Goal: Information Seeking & Learning: Learn about a topic

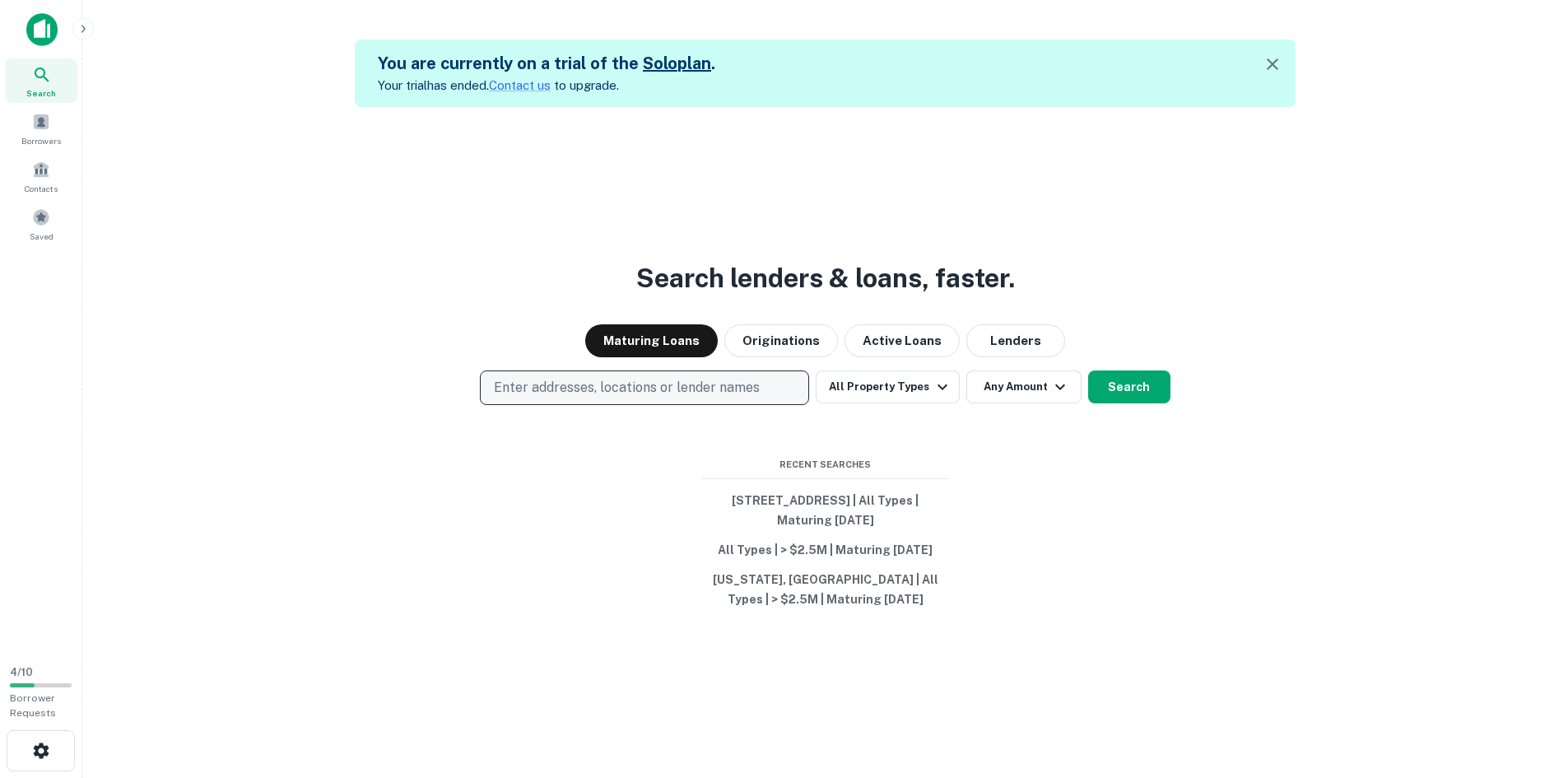
click at [696, 393] on p "Enter addresses, locations or lender names" at bounding box center [626, 388] width 266 height 19
type input "**********"
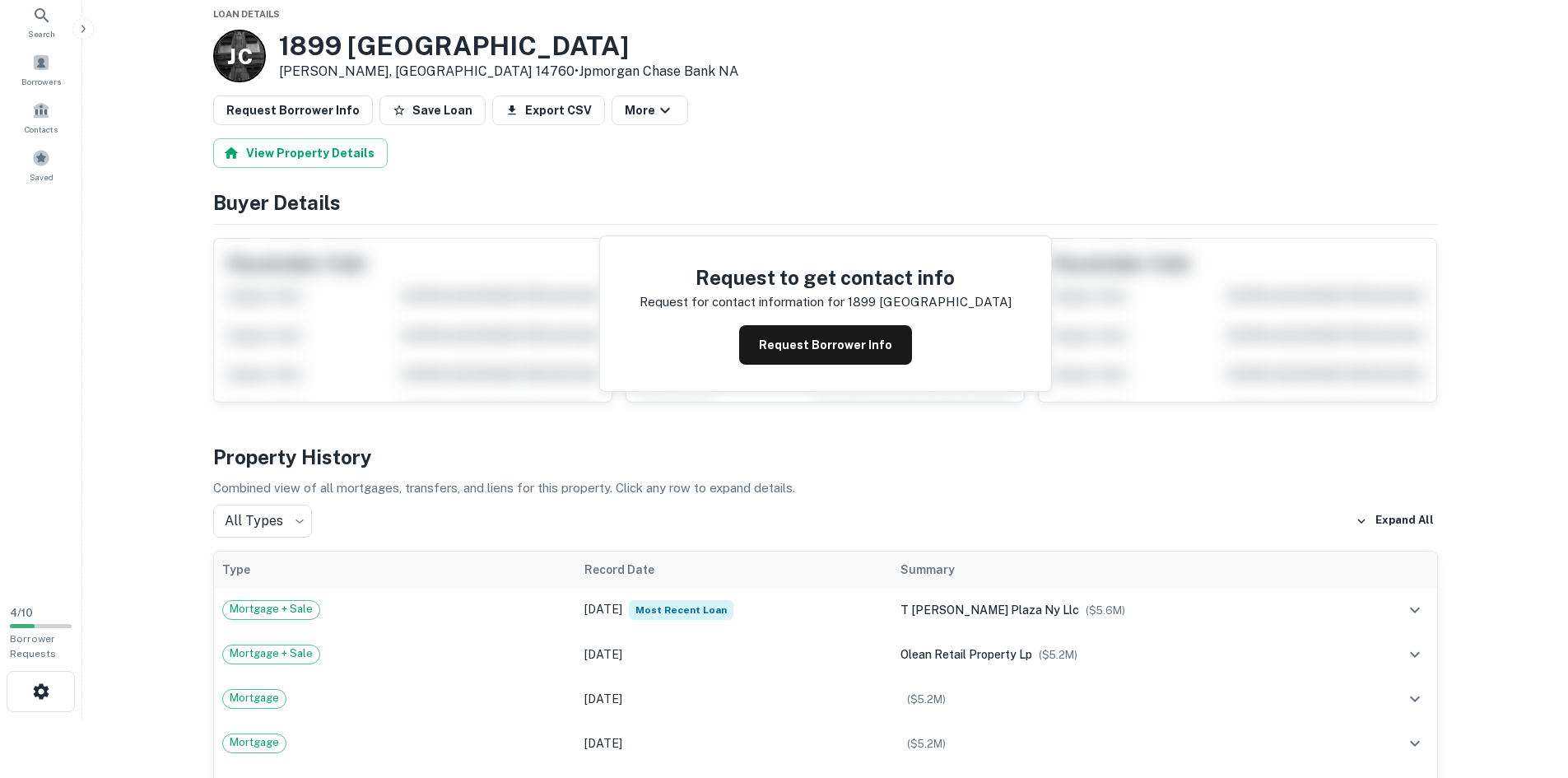
scroll to position [82, 0]
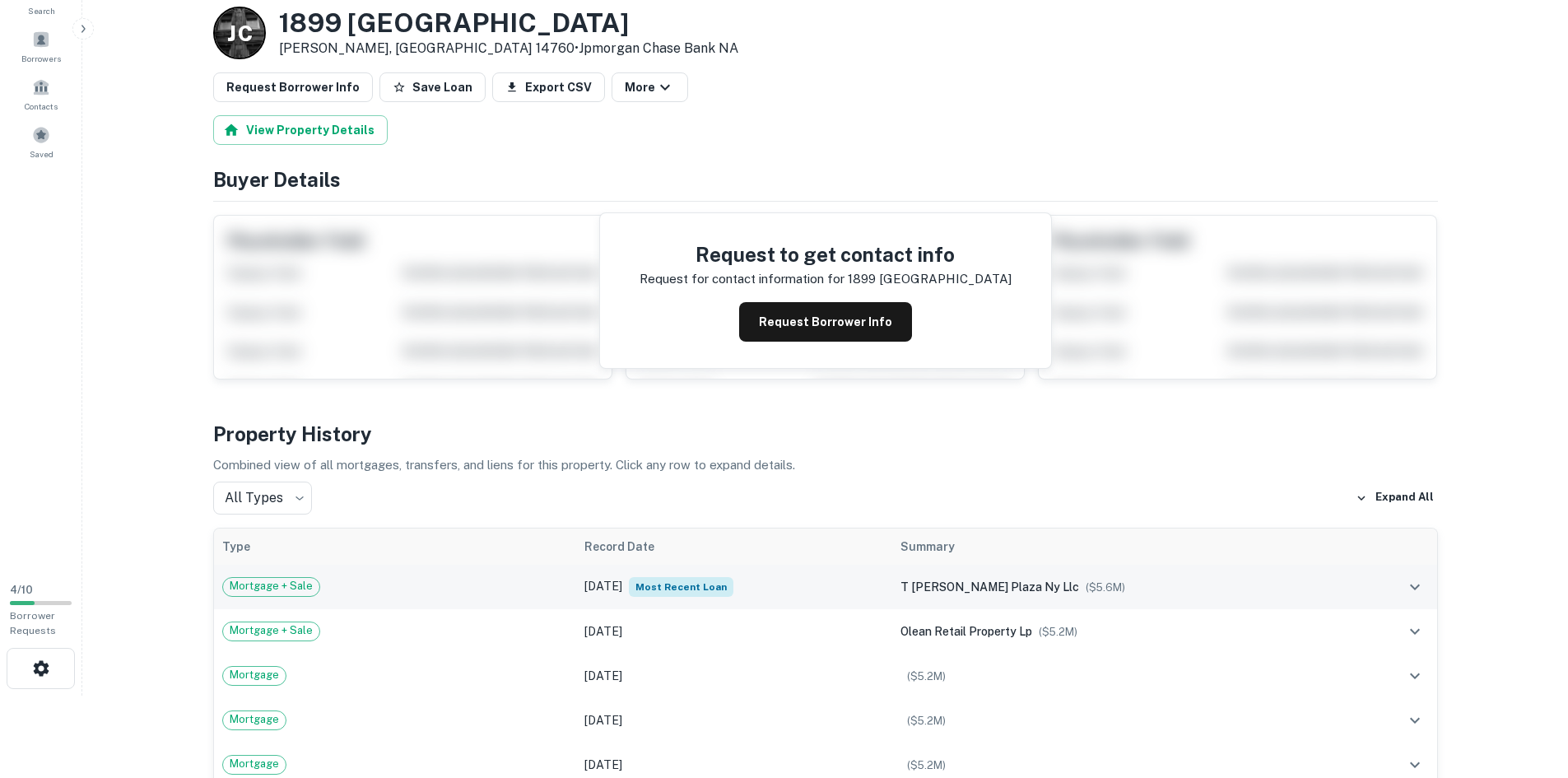
click at [569, 588] on div "Mortgage + Sale" at bounding box center [395, 587] width 347 height 19
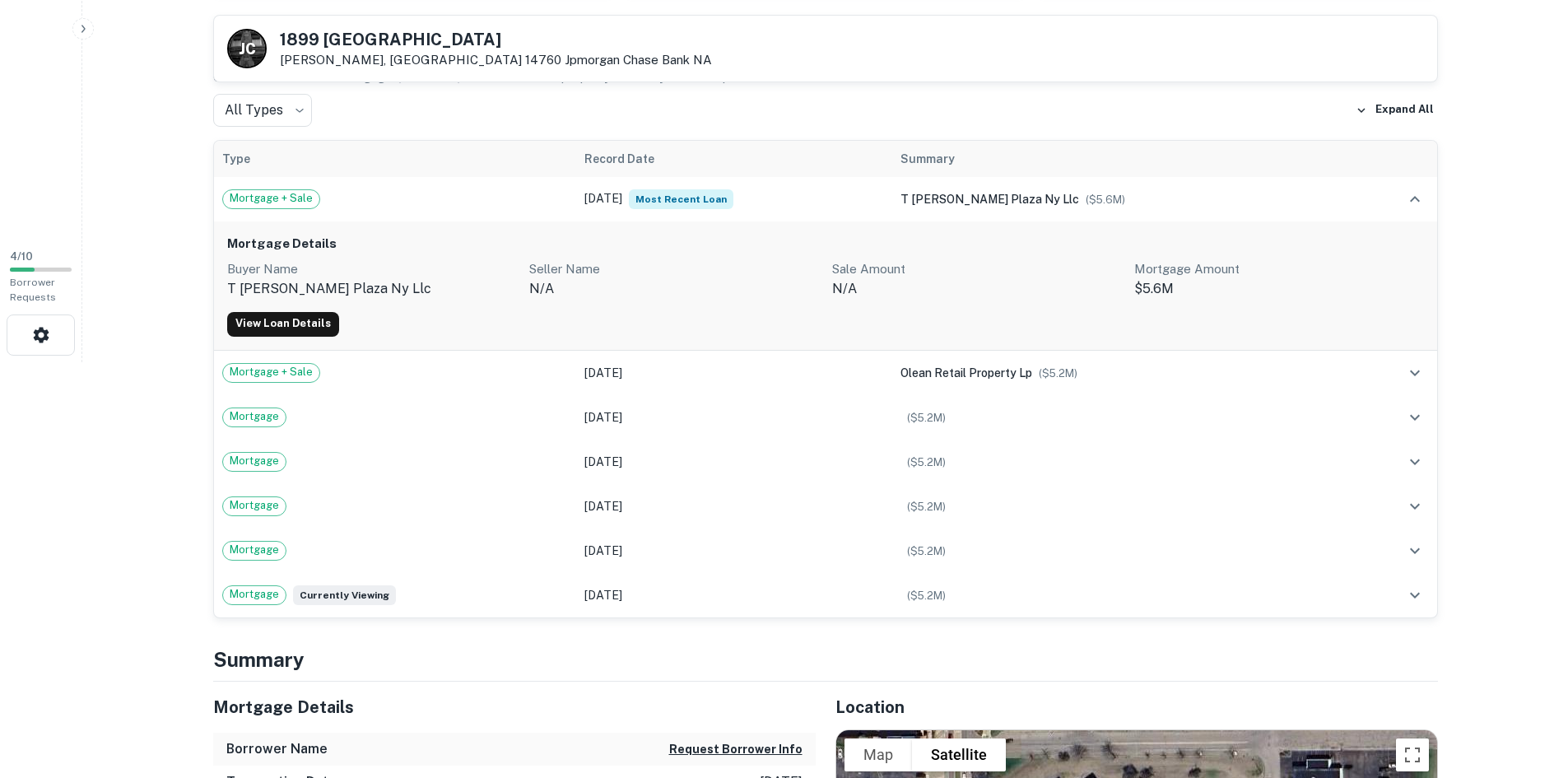
scroll to position [494, 0]
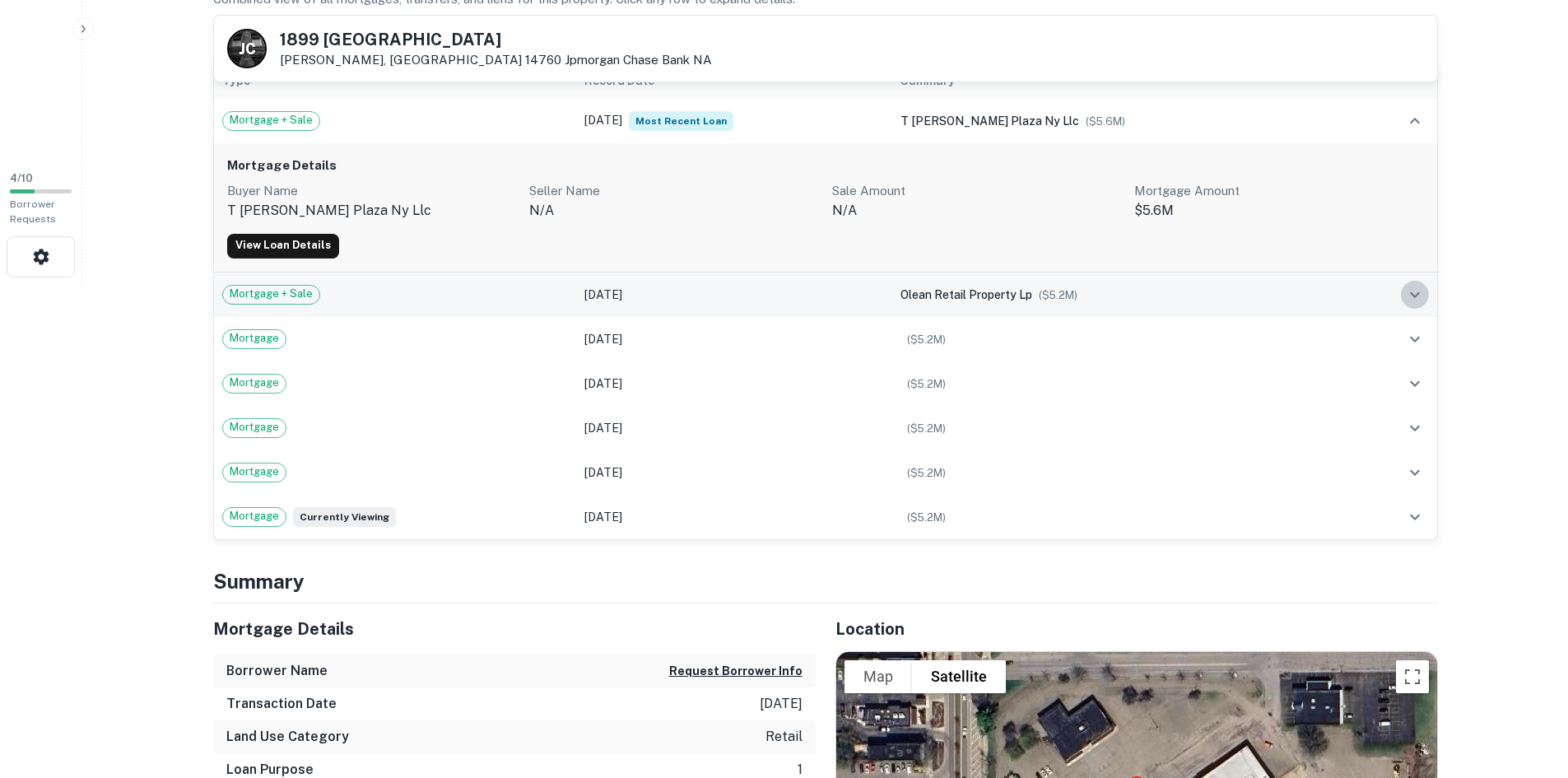
click at [1408, 297] on icon "expand row" at bounding box center [1415, 295] width 19 height 19
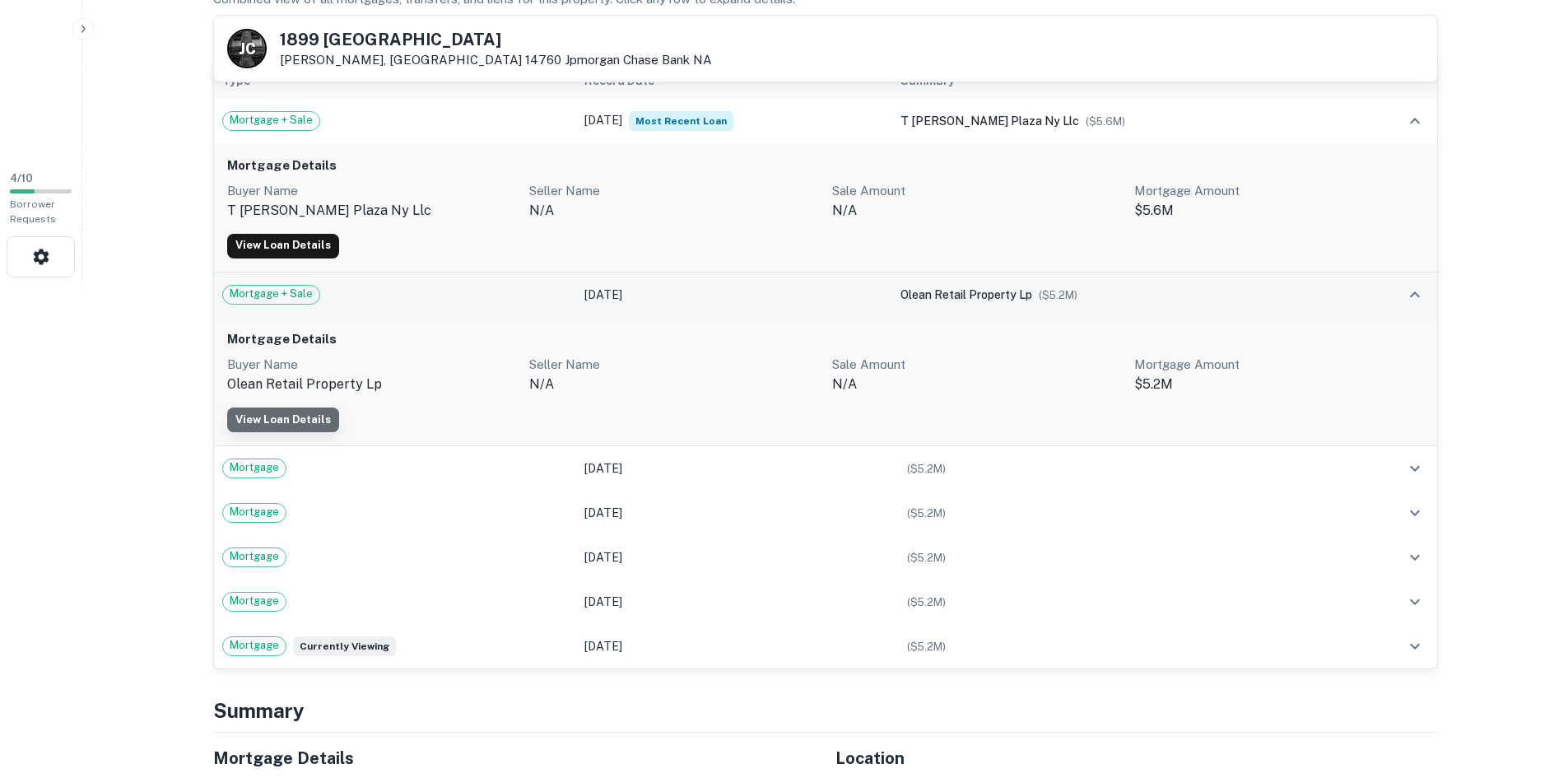
click at [305, 417] on link "View Loan Details" at bounding box center [283, 420] width 112 height 25
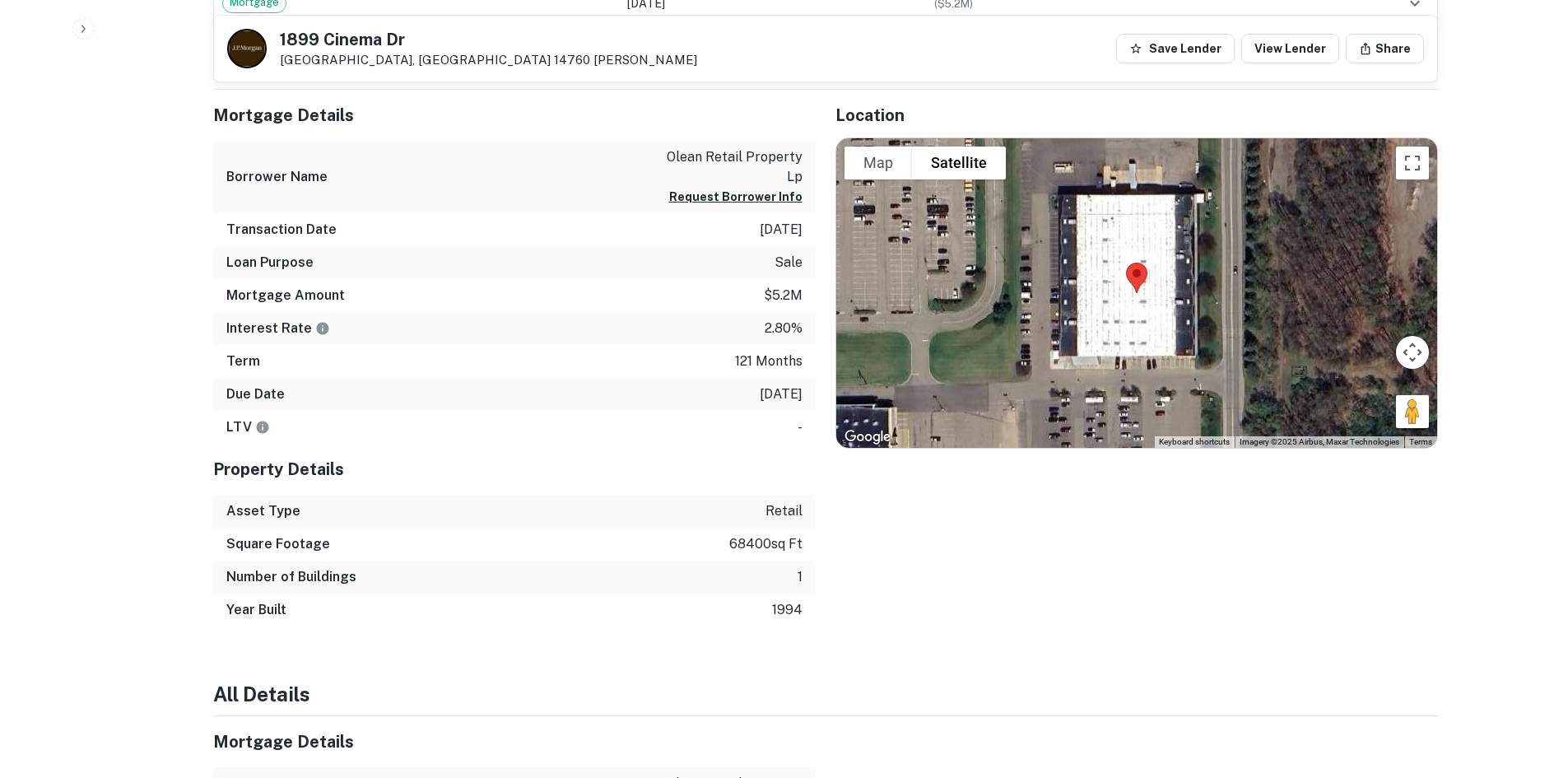
scroll to position [823, 0]
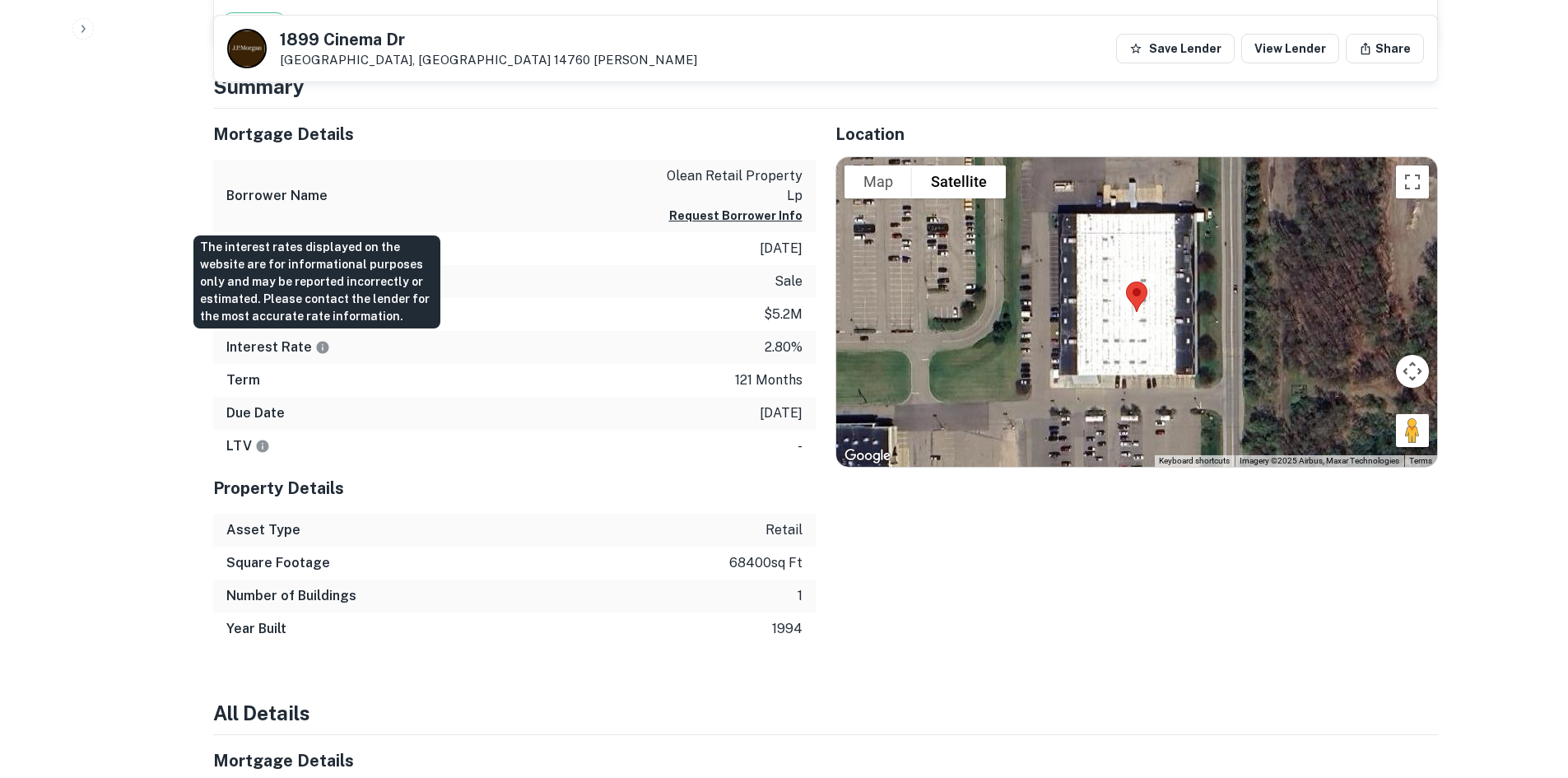
click at [319, 347] on icon "The interest rates displayed on the website are for informational purposes only…" at bounding box center [322, 347] width 13 height 13
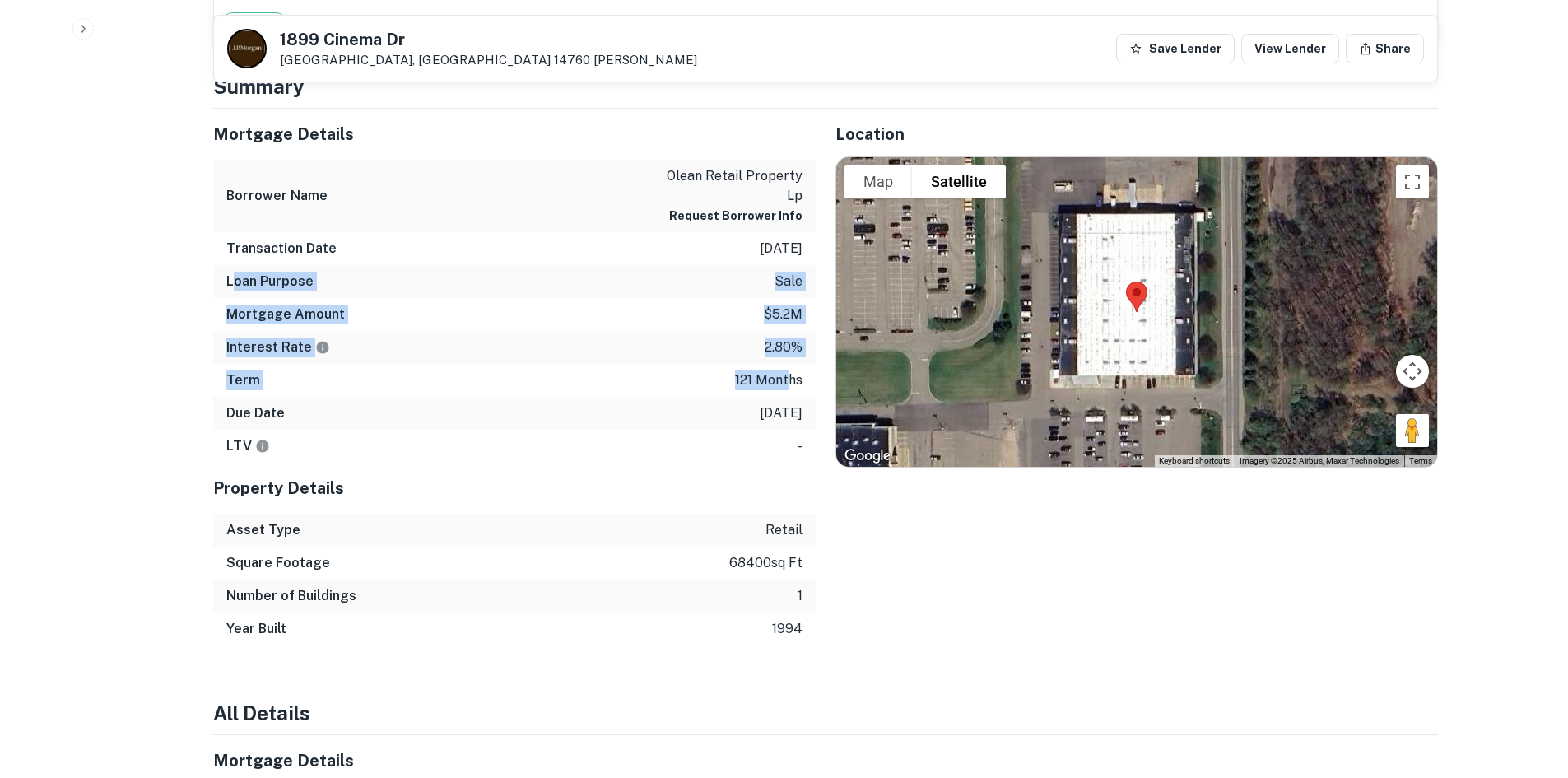
drag, startPoint x: 234, startPoint y: 284, endPoint x: 791, endPoint y: 384, distance: 565.9
click at [791, 384] on div "Mortgage Details Borrower Name olean retail property lp Request Borrower Info T…" at bounding box center [514, 285] width 602 height 355
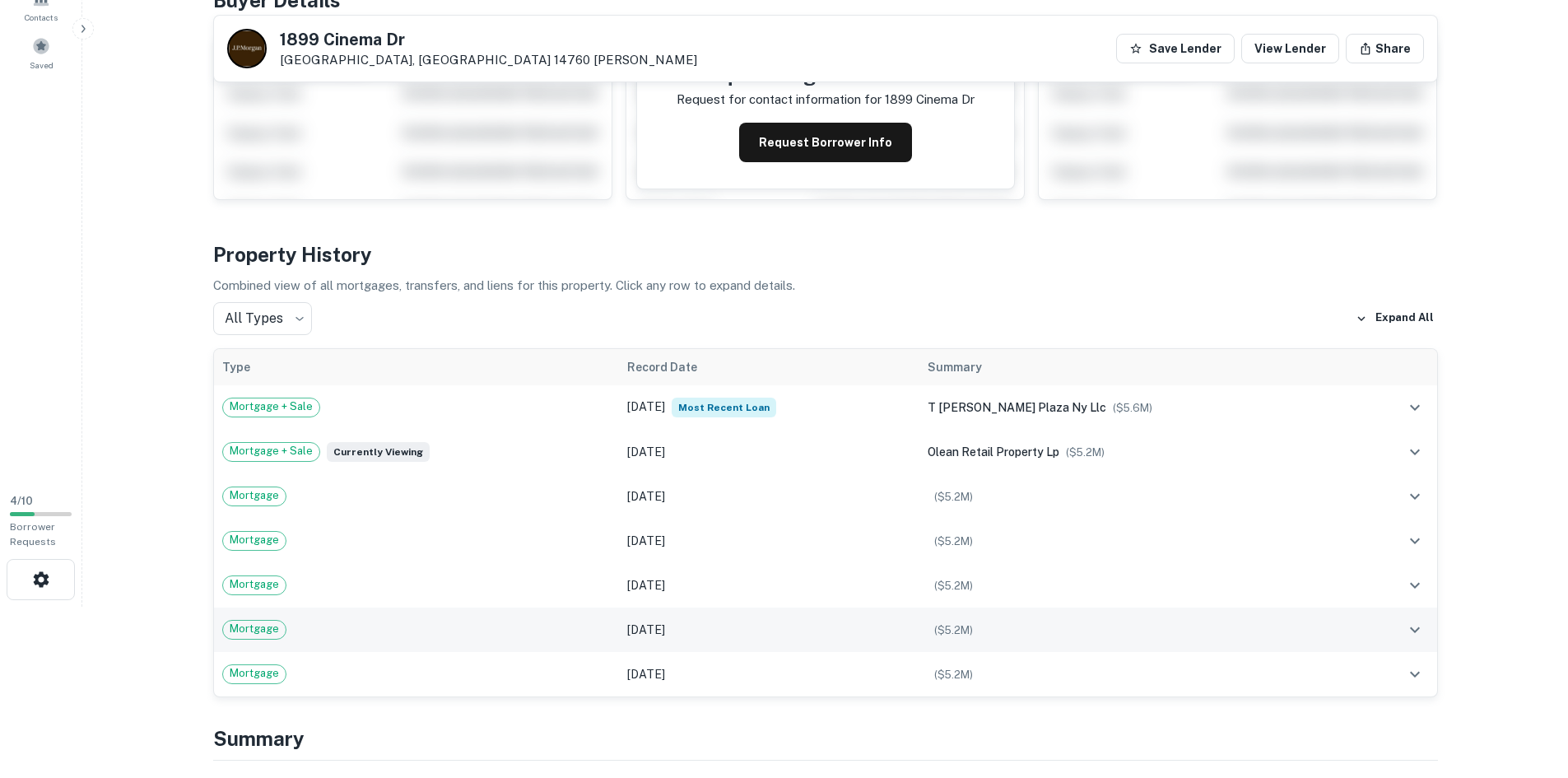
scroll to position [169, 0]
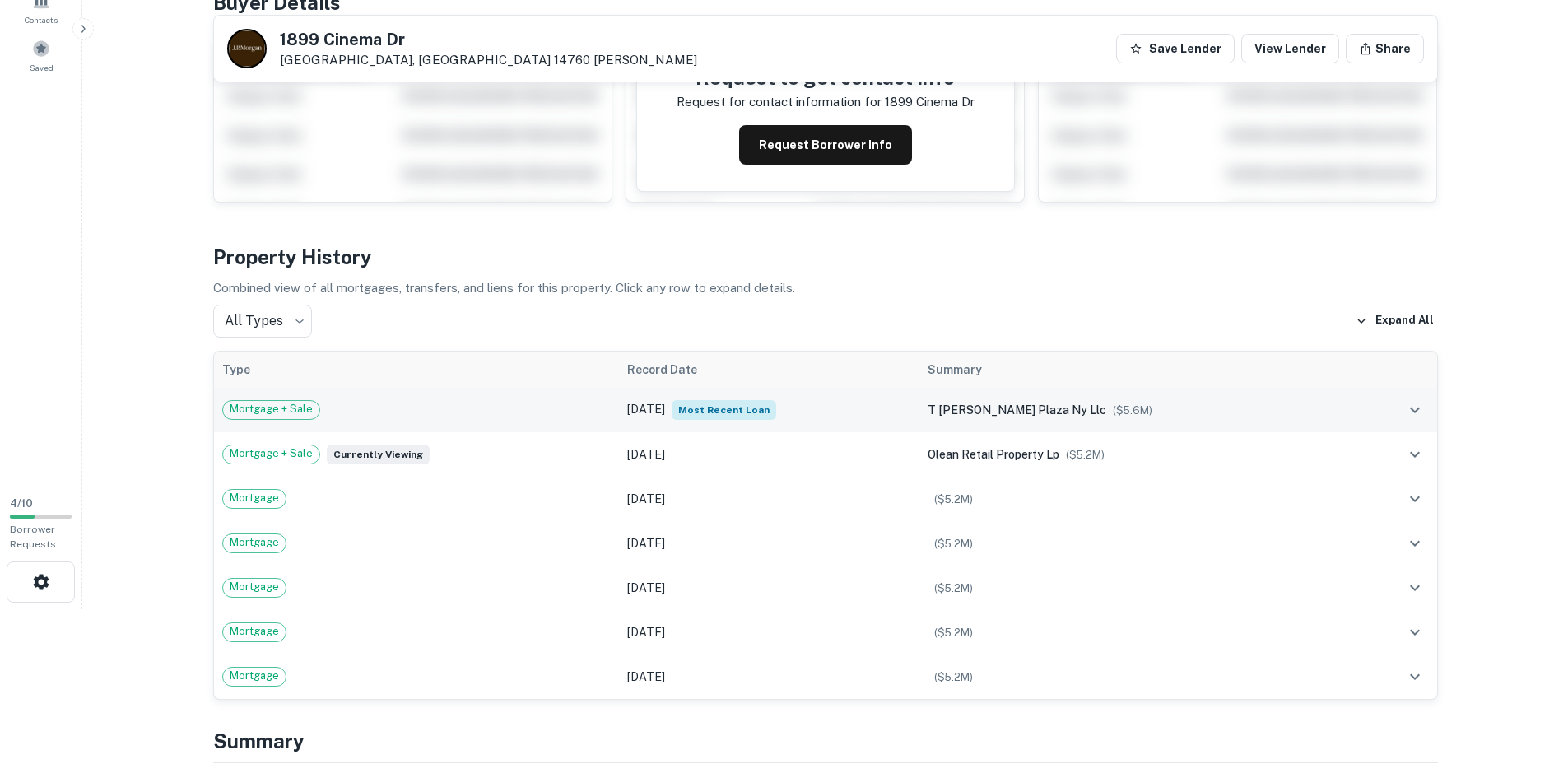
click at [1083, 411] on span "t [PERSON_NAME] plaza ny llc" at bounding box center [1017, 410] width 179 height 14
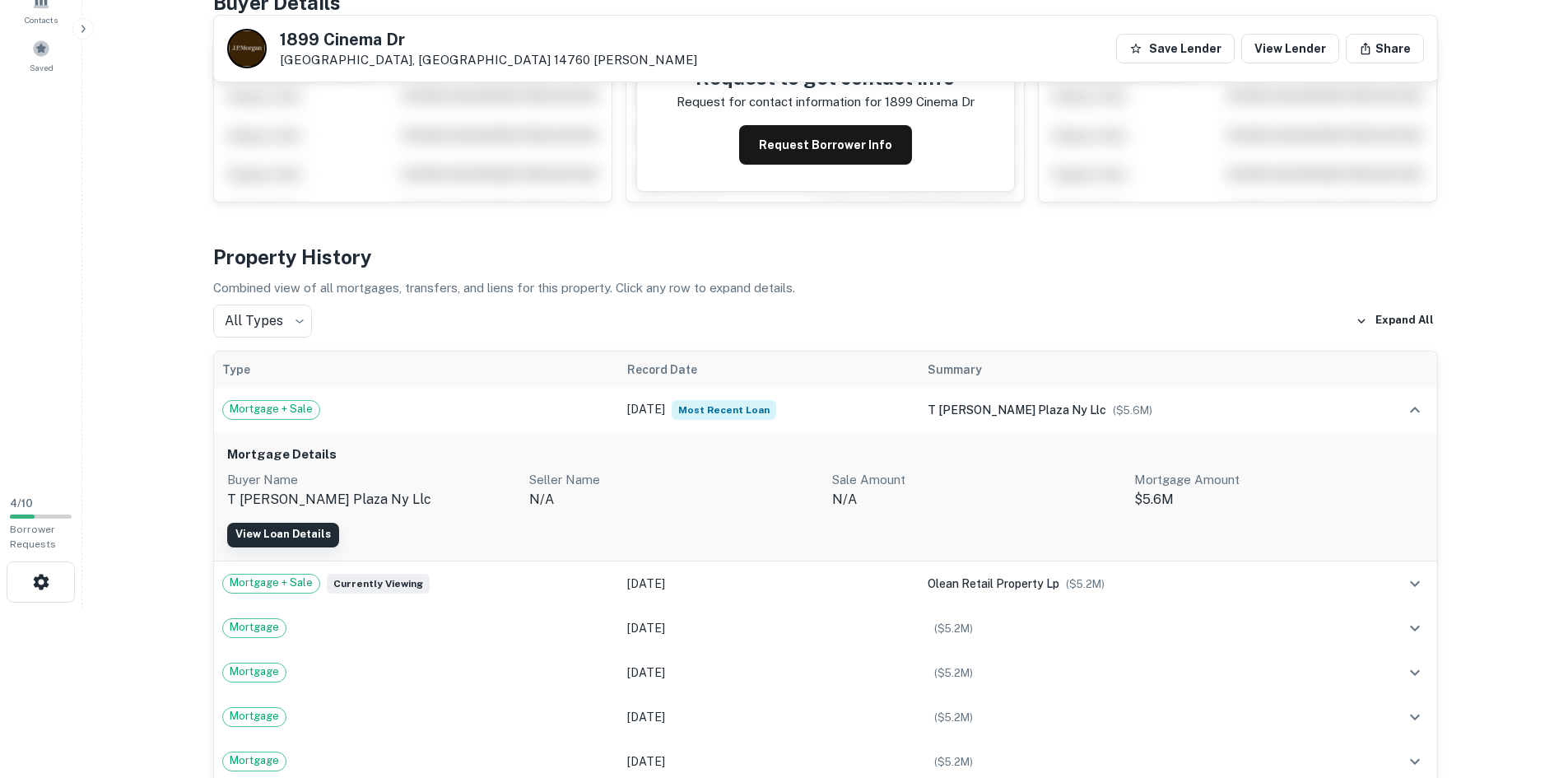
click at [303, 532] on link "View Loan Details" at bounding box center [283, 535] width 112 height 25
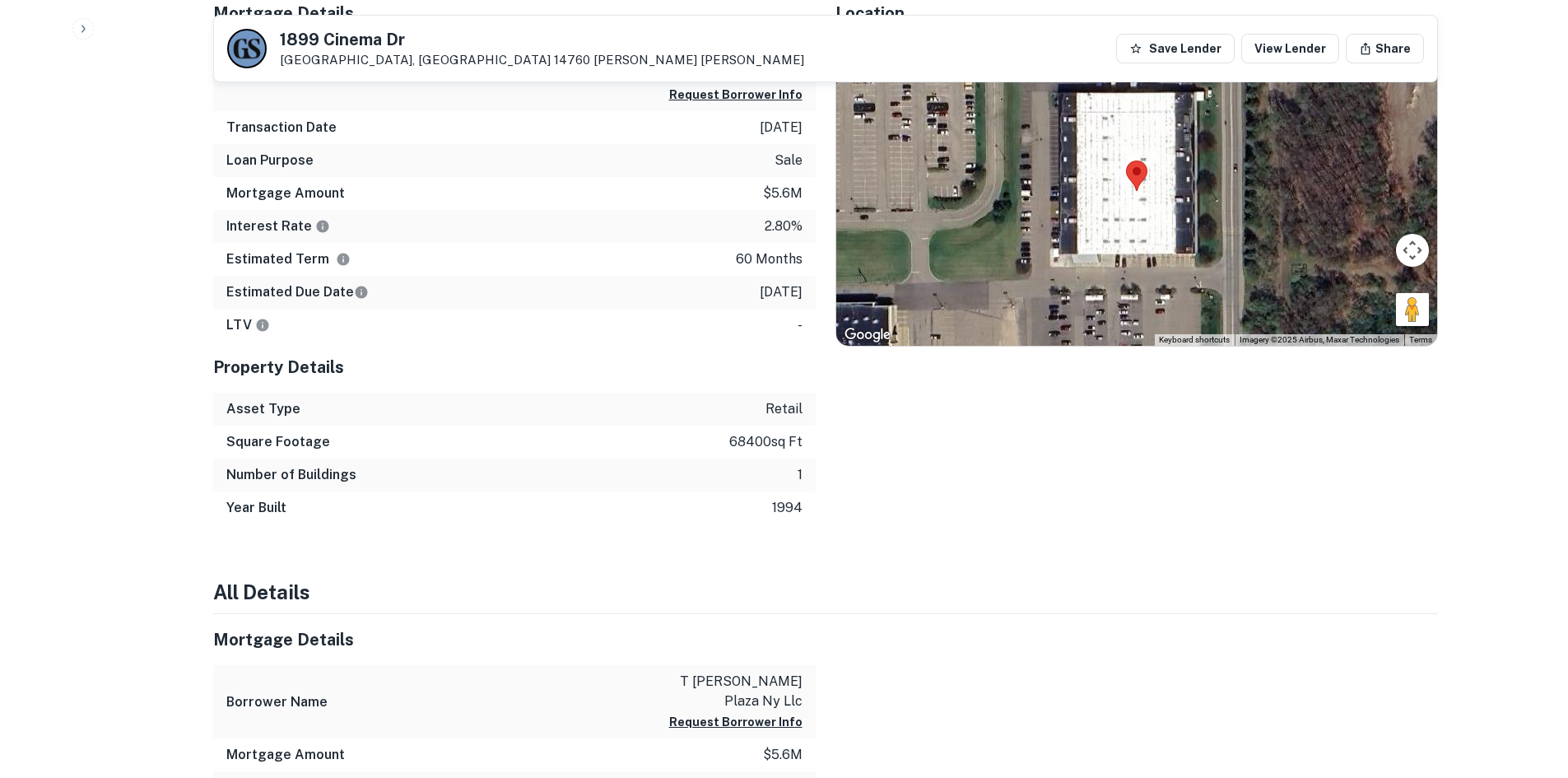
scroll to position [823, 0]
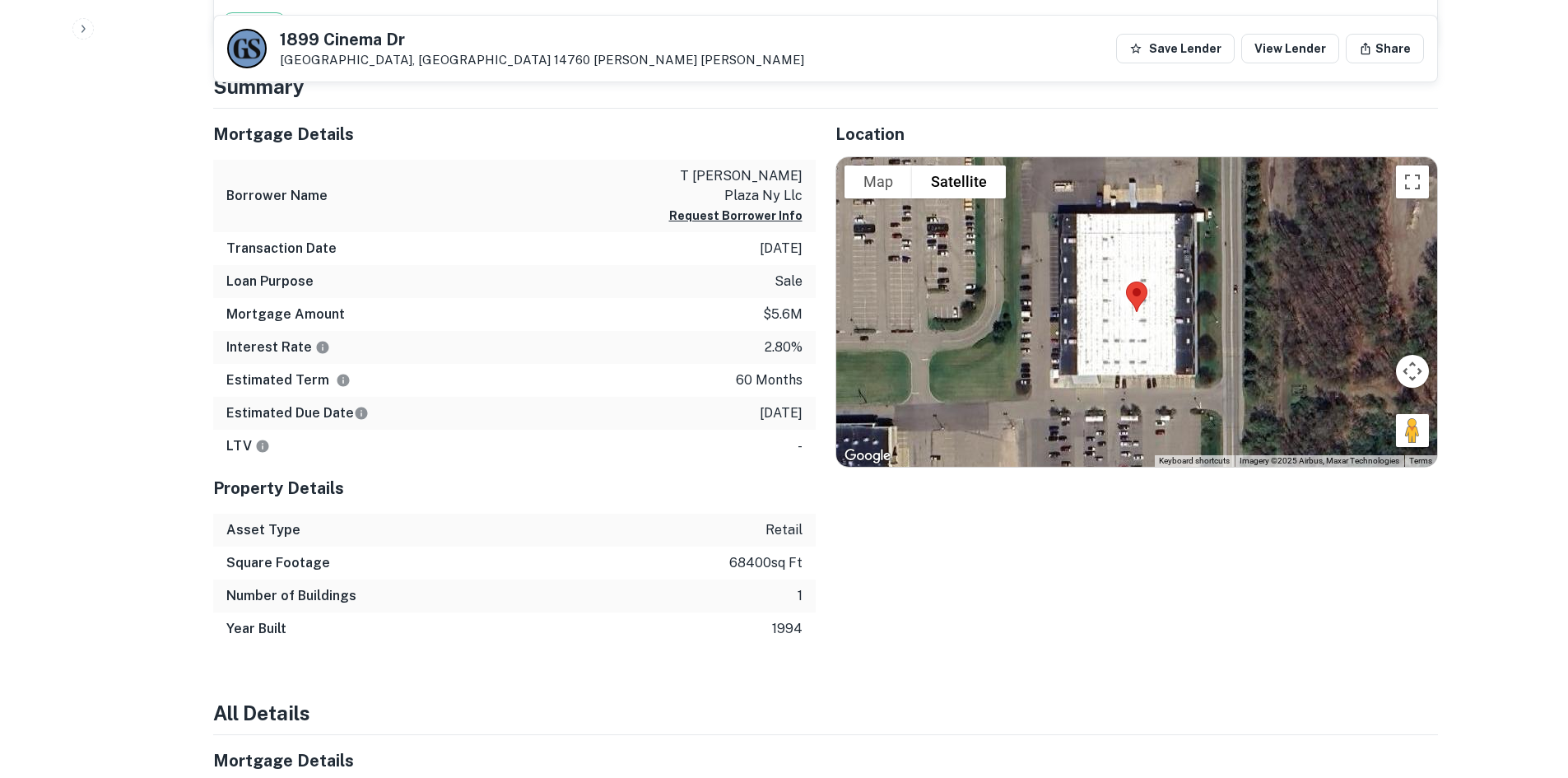
click at [657, 175] on p "t [PERSON_NAME] plaza ny llc" at bounding box center [728, 186] width 148 height 40
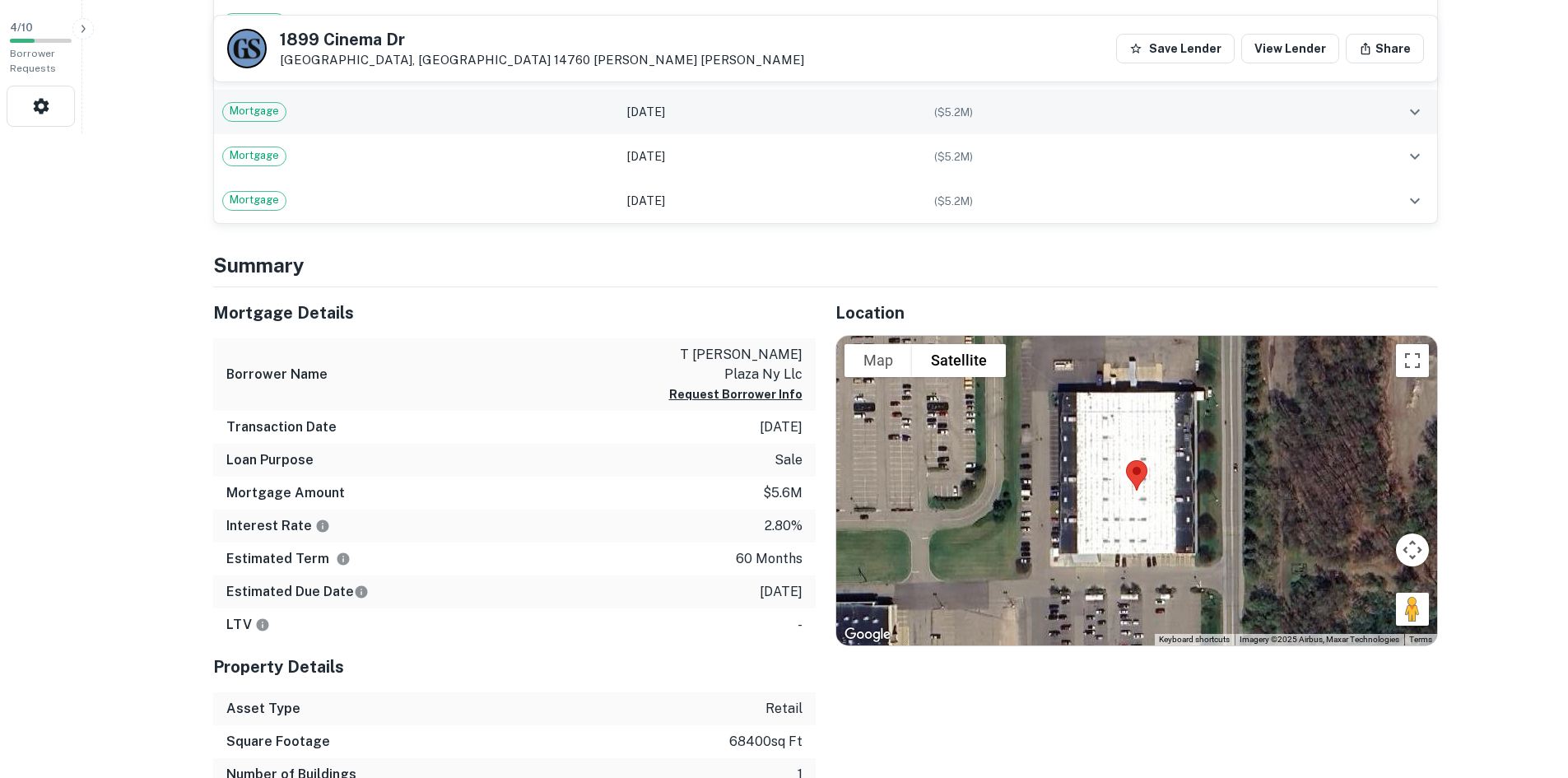
scroll to position [412, 0]
